Goal: Check status: Check status

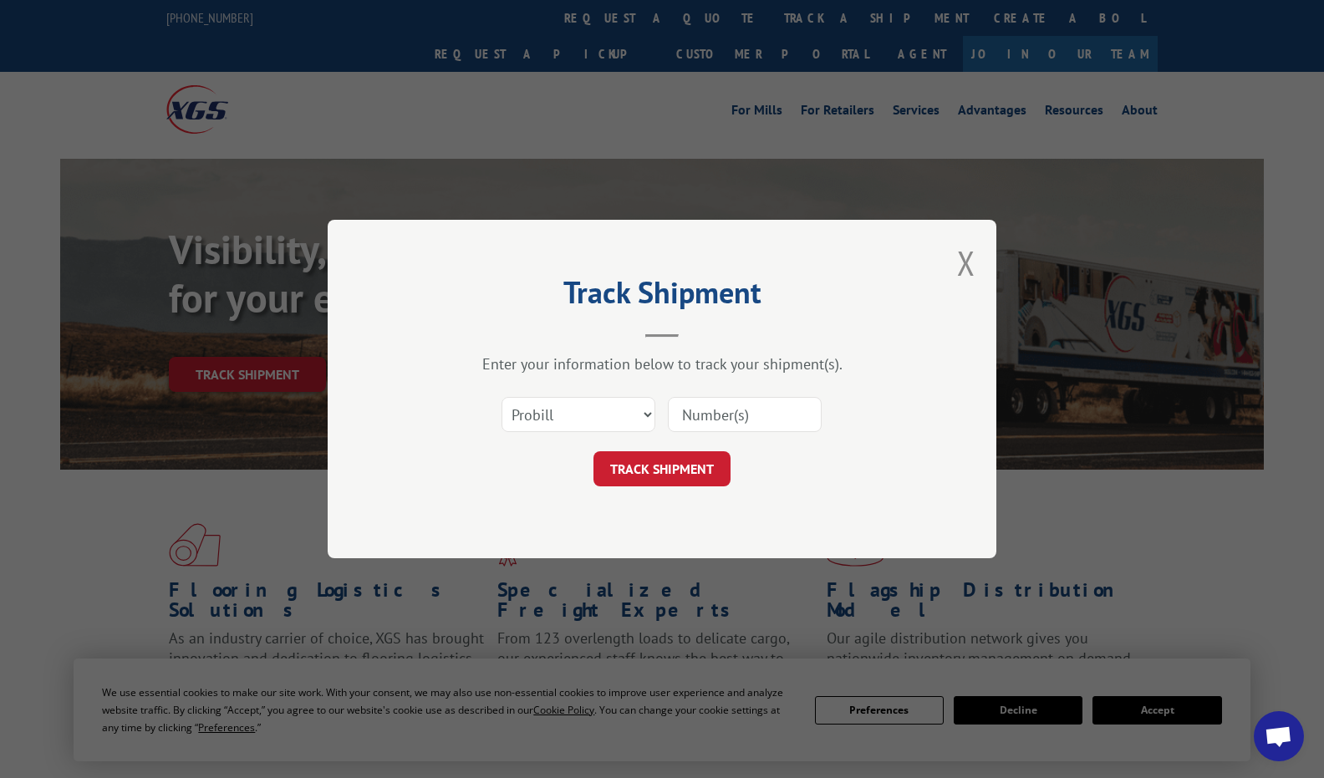
click at [710, 418] on input at bounding box center [745, 414] width 154 height 35
click at [566, 416] on select "Select category... Probill BOL PO" at bounding box center [579, 414] width 154 height 35
select select "bol"
click at [502, 397] on select "Select category... Probill BOL PO" at bounding box center [579, 414] width 154 height 35
click at [726, 417] on input at bounding box center [745, 414] width 154 height 35
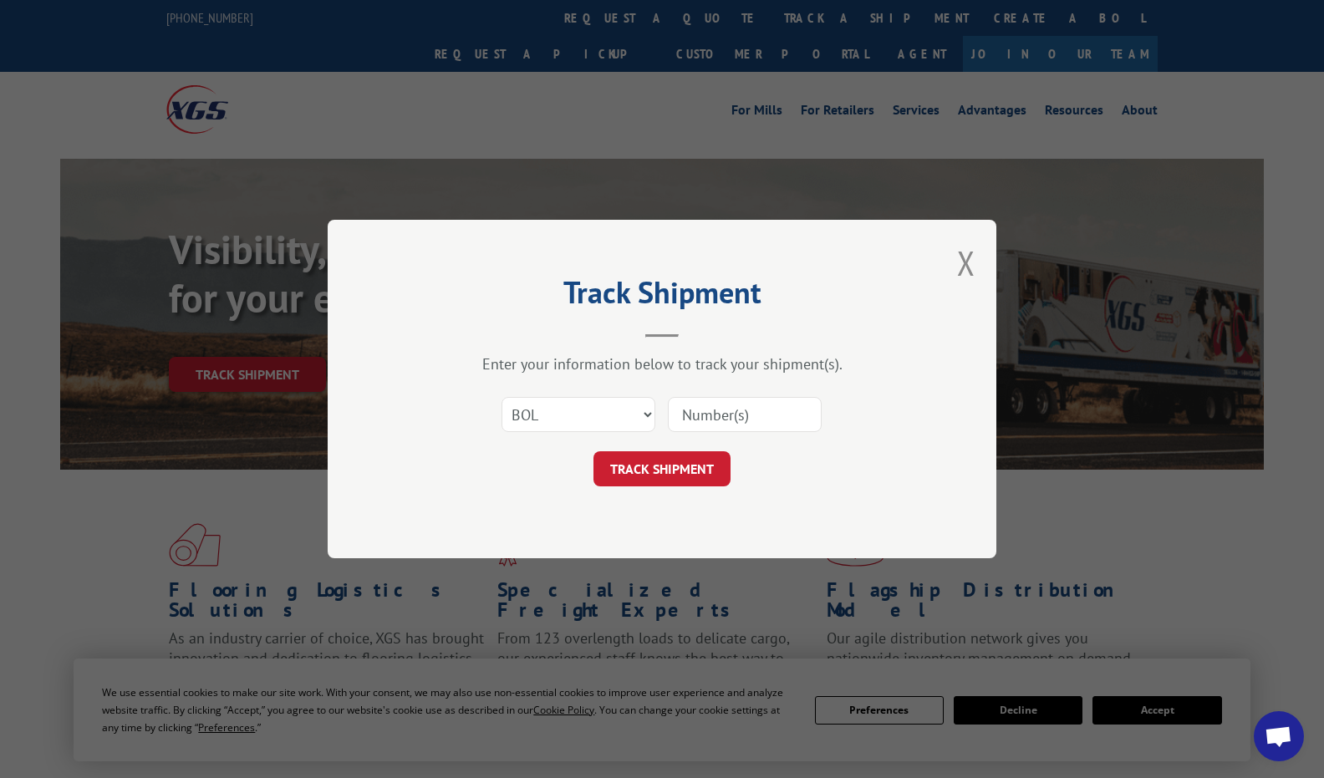
click at [741, 419] on input at bounding box center [745, 414] width 154 height 35
type input "33955886"
click at [678, 457] on button "TRACK SHIPMENT" at bounding box center [662, 469] width 137 height 35
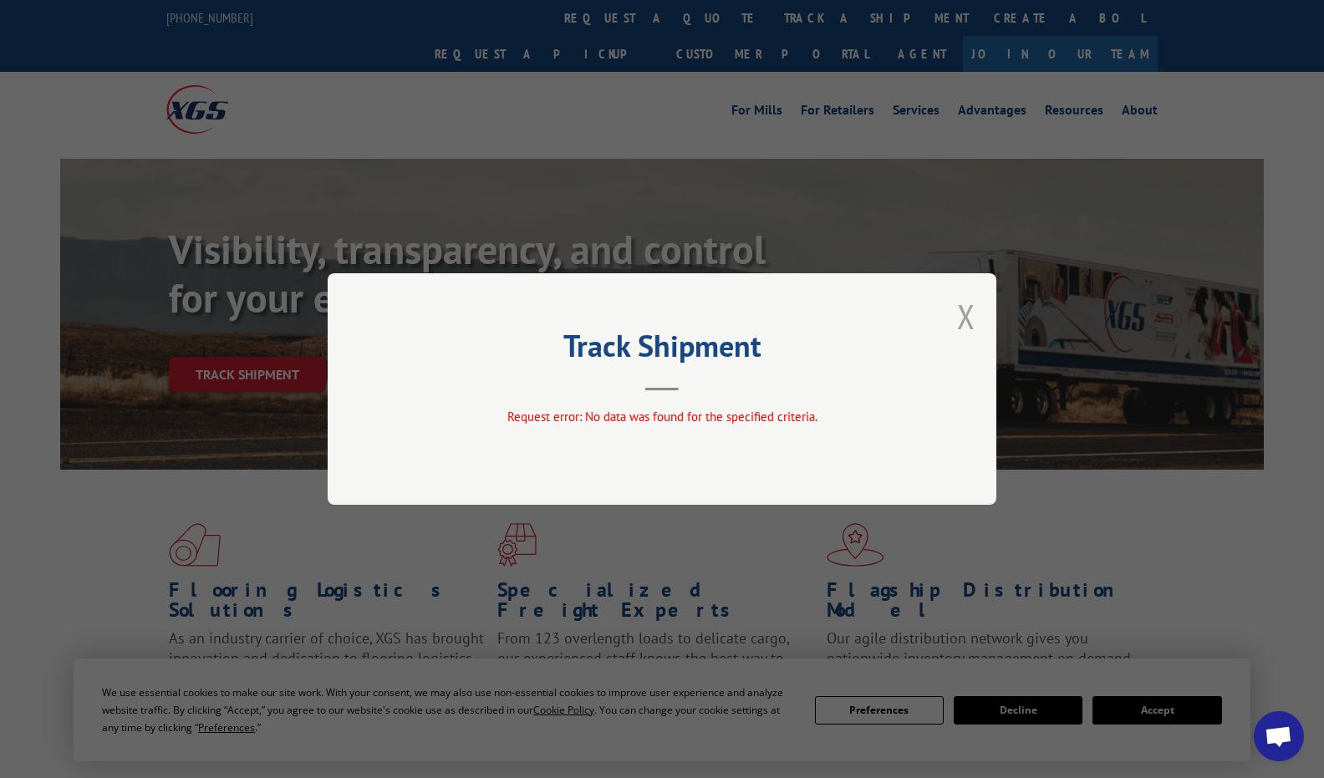
click at [968, 315] on button "Close modal" at bounding box center [966, 316] width 18 height 44
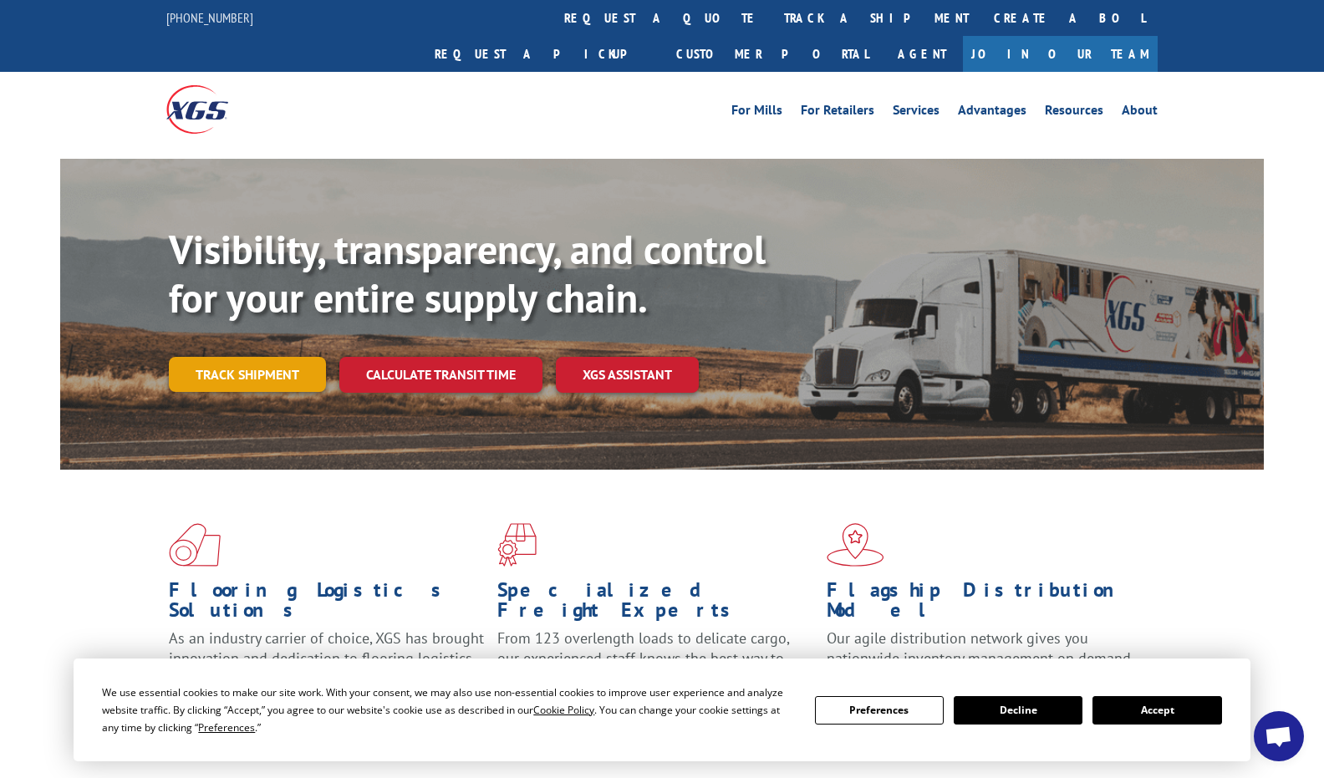
click at [283, 357] on link "Track shipment" at bounding box center [247, 374] width 157 height 35
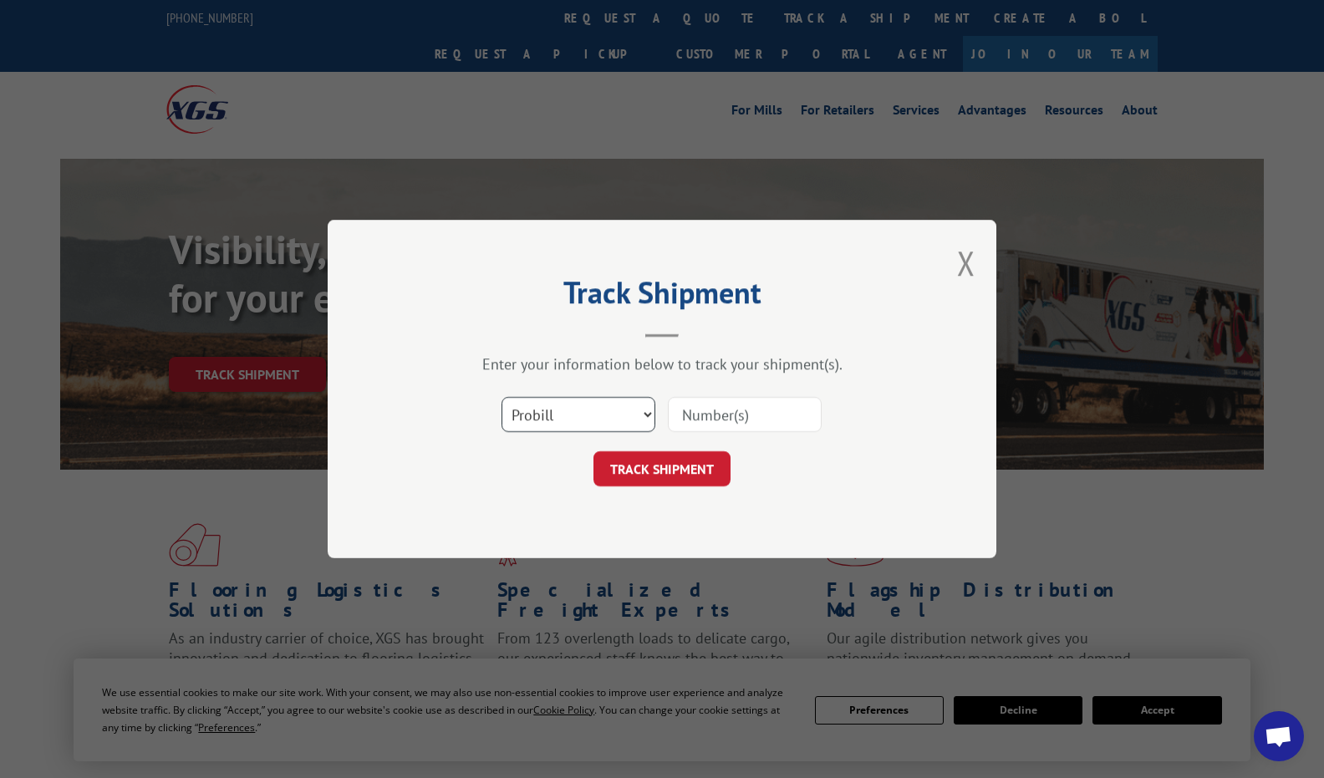
click at [589, 414] on select "Select category... Probill BOL PO" at bounding box center [579, 414] width 154 height 35
click at [502, 397] on select "Select category... Probill BOL PO" at bounding box center [579, 414] width 154 height 35
click at [699, 425] on input at bounding box center [745, 414] width 154 height 35
type input "33955286"
click at [702, 461] on button "TRACK SHIPMENT" at bounding box center [662, 469] width 137 height 35
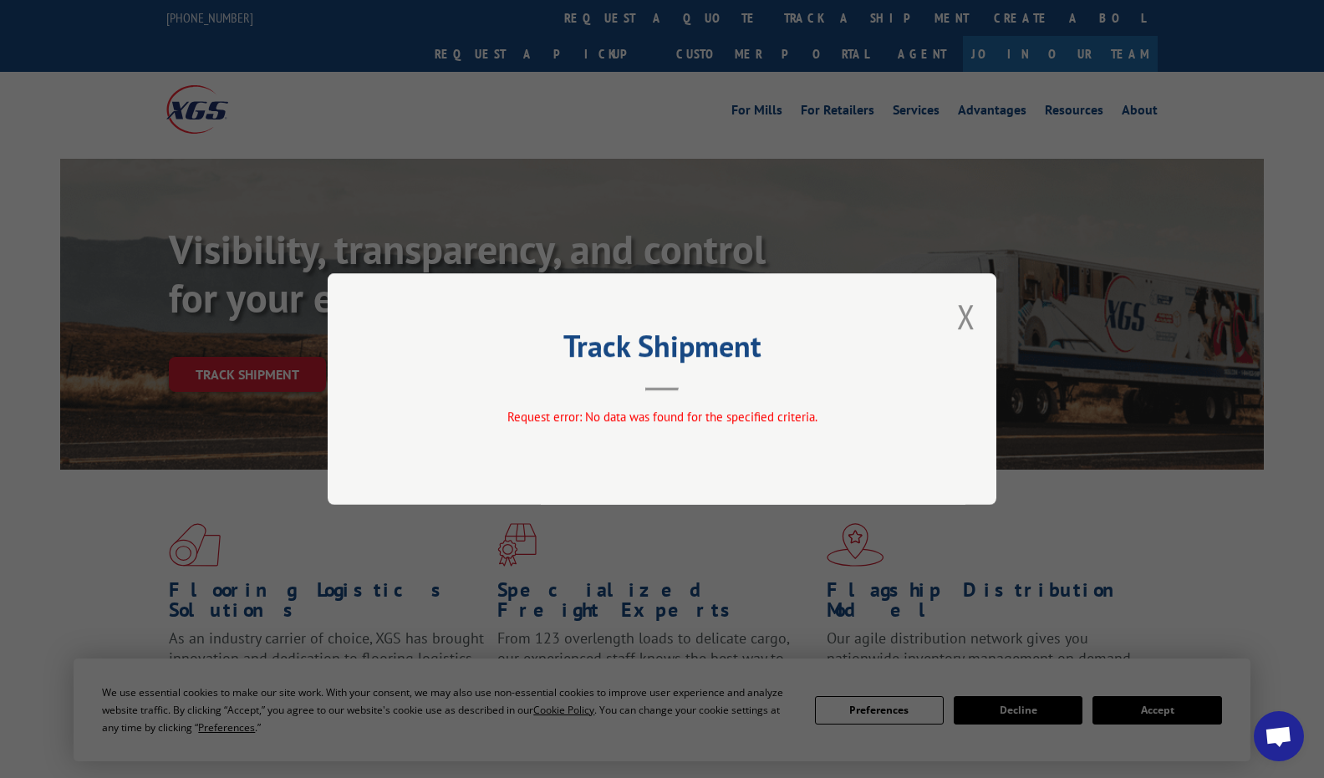
click at [971, 317] on button "Close modal" at bounding box center [966, 316] width 18 height 44
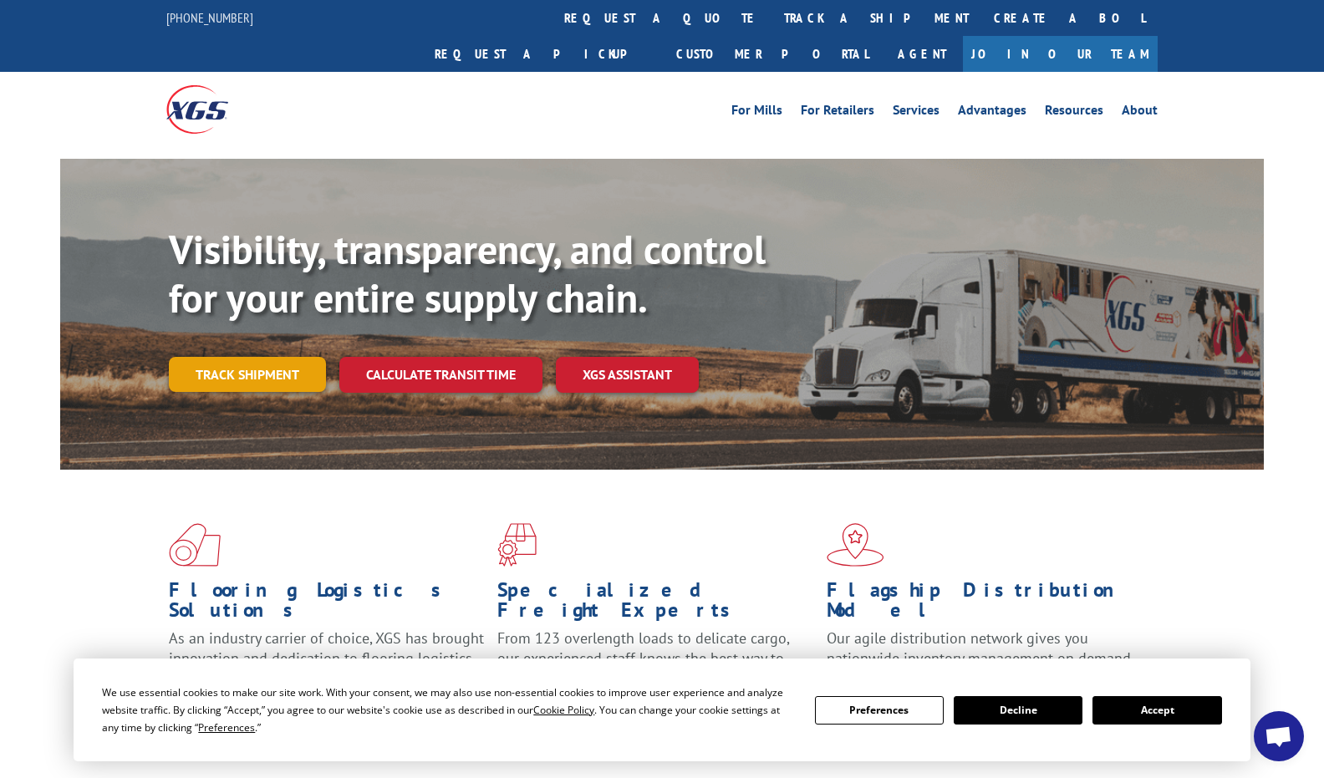
click at [263, 357] on link "Track shipment" at bounding box center [247, 374] width 157 height 35
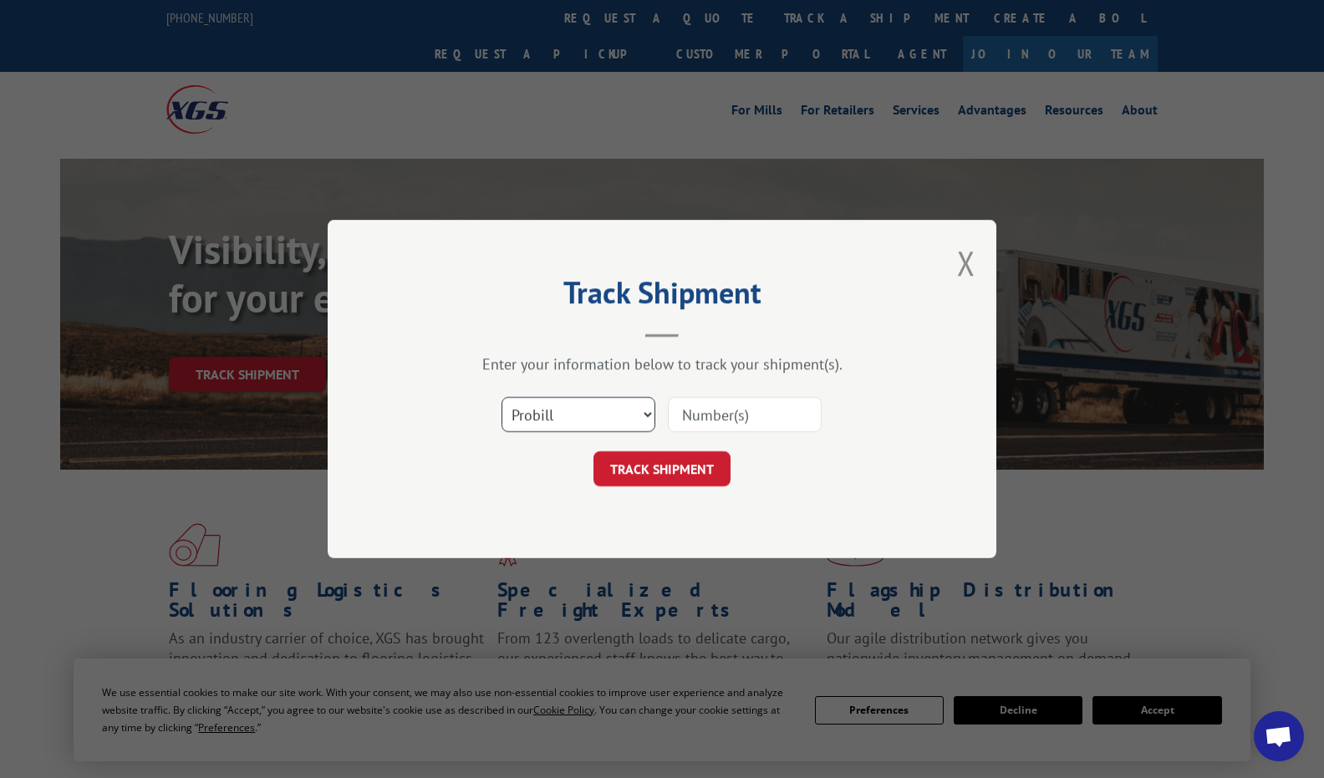
click at [589, 414] on select "Select category... Probill BOL PO" at bounding box center [579, 414] width 154 height 35
click at [502, 397] on select "Select category... Probill BOL PO" at bounding box center [579, 414] width 154 height 35
click at [751, 420] on input at bounding box center [745, 414] width 154 height 35
click at [610, 411] on select "Select category... Probill BOL PO" at bounding box center [579, 414] width 154 height 35
select select "po"
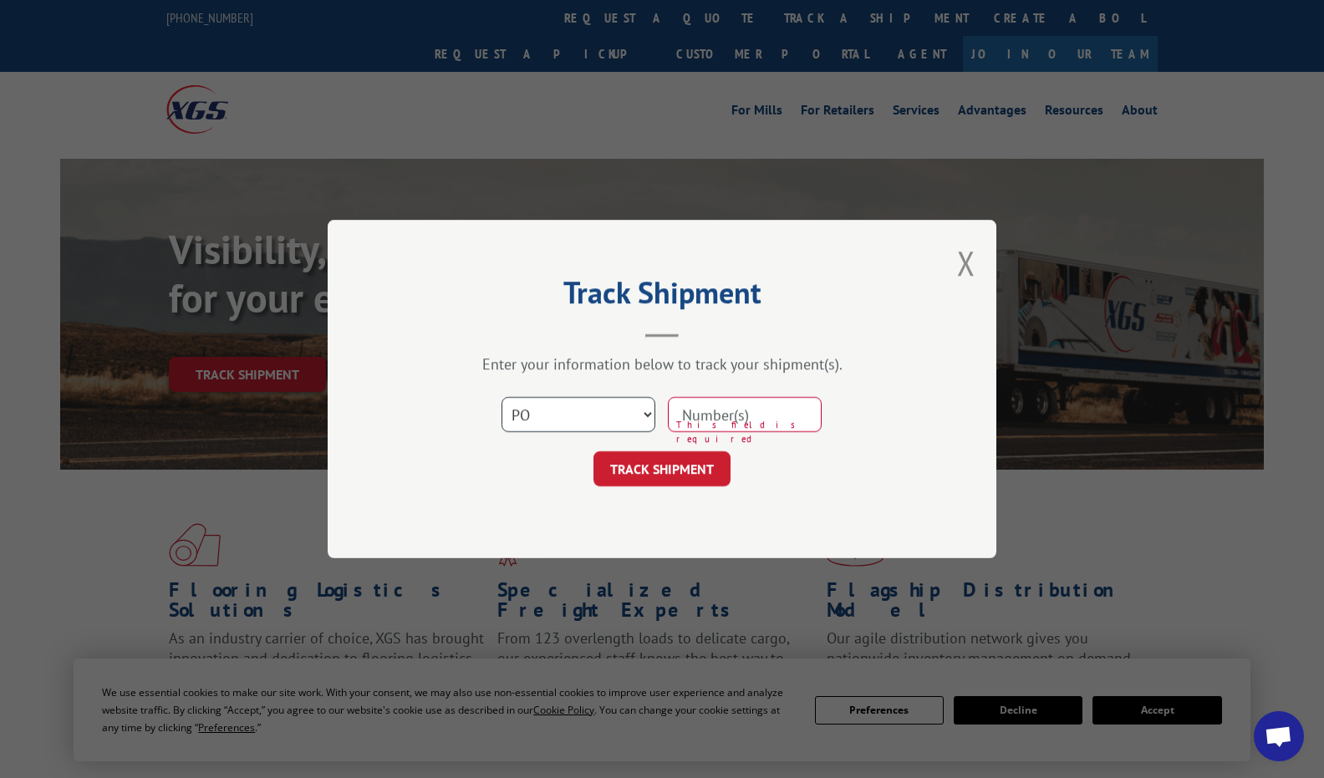
click at [502, 397] on select "Select category... Probill BOL PO" at bounding box center [579, 414] width 154 height 35
click at [696, 418] on input at bounding box center [745, 414] width 154 height 35
type input "5127839948"
click at [669, 456] on button "TRACK SHIPMENT" at bounding box center [662, 469] width 137 height 35
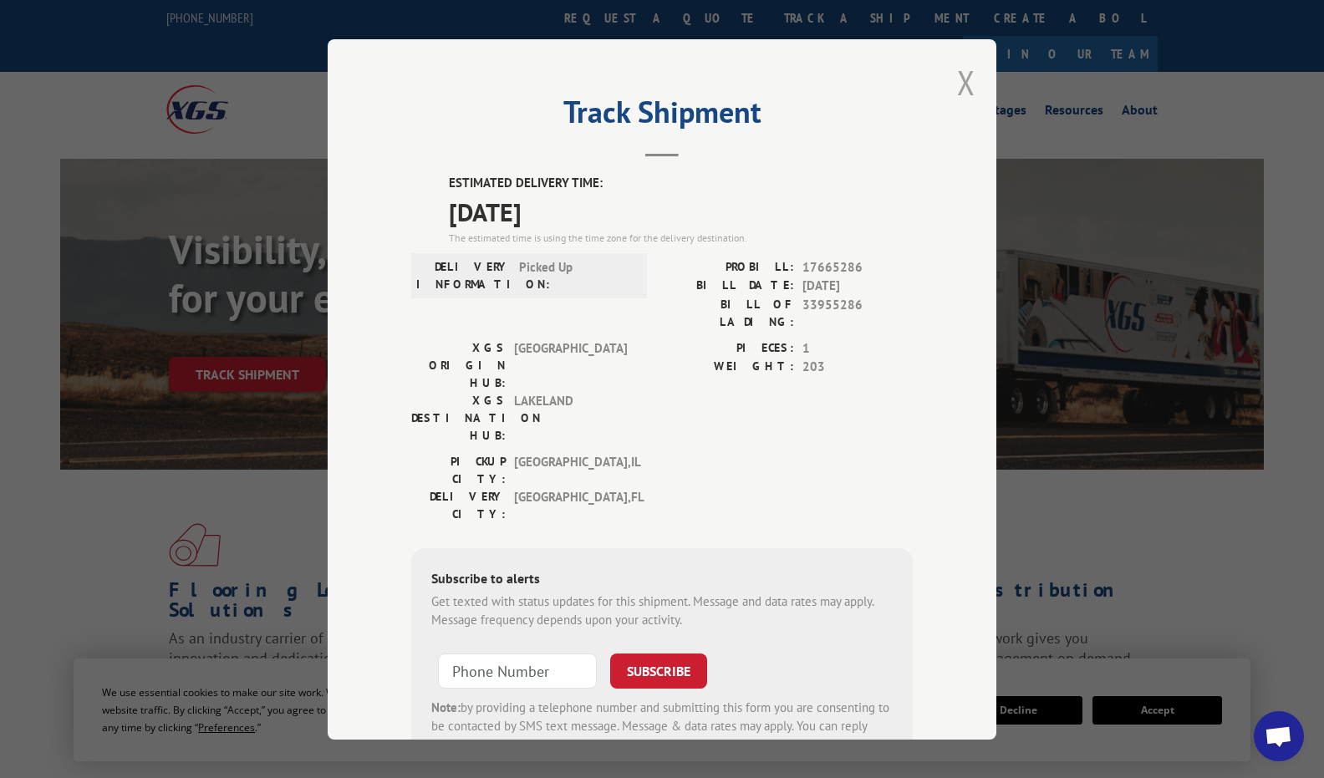
click at [967, 73] on button "Close modal" at bounding box center [966, 82] width 18 height 44
